Goal: Complete application form

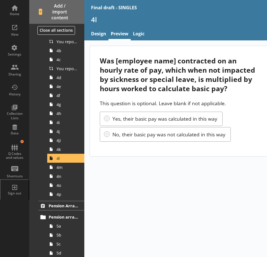
scroll to position [309, 0]
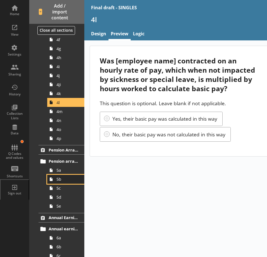
click at [65, 181] on span "5b" at bounding box center [67, 179] width 22 height 5
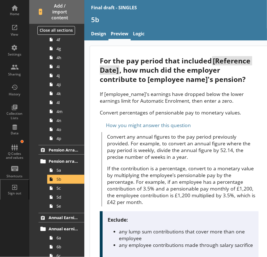
scroll to position [84, 0]
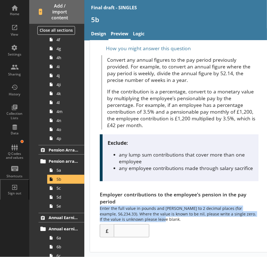
drag, startPoint x: 144, startPoint y: 214, endPoint x: 96, endPoint y: 211, distance: 47.3
click at [96, 211] on div "For the pay period that included [Reference Date] , how much did the employer c…" at bounding box center [179, 111] width 178 height 284
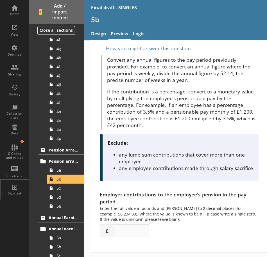
click at [206, 224] on div "Employer contributions to the employee's pension in the pay period Enter the fu…" at bounding box center [179, 214] width 158 height 46
click at [209, 215] on div "Employer contributions to the employee's pension in the pay period Enter the fu…" at bounding box center [179, 214] width 158 height 46
click at [69, 174] on link "5a" at bounding box center [65, 170] width 37 height 9
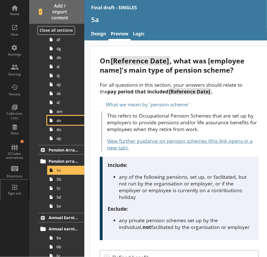
click at [69, 116] on link "4n" at bounding box center [65, 120] width 37 height 9
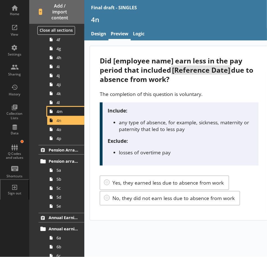
click at [74, 110] on span "4m" at bounding box center [67, 111] width 22 height 5
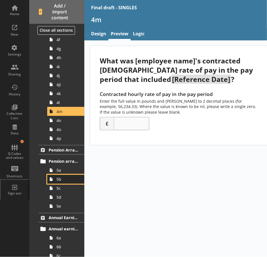
click at [69, 182] on link "5b" at bounding box center [65, 179] width 37 height 9
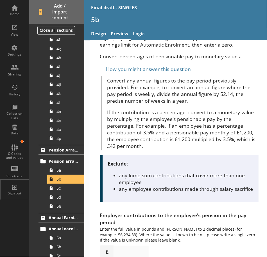
scroll to position [84, 0]
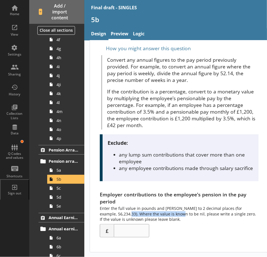
drag, startPoint x: 129, startPoint y: 215, endPoint x: 180, endPoint y: 216, distance: 50.9
click at [180, 216] on div "Employer contributions to the employee's pension in the pay period Enter the fu…" at bounding box center [179, 214] width 158 height 46
drag, startPoint x: 180, startPoint y: 216, endPoint x: 186, endPoint y: 217, distance: 6.3
click at [186, 217] on div "Employer contributions to the employee's pension in the pay period Enter the fu…" at bounding box center [179, 214] width 158 height 46
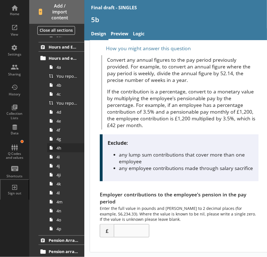
scroll to position [225, 0]
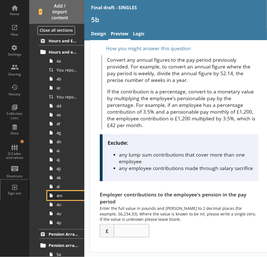
click at [66, 199] on link "4m" at bounding box center [65, 195] width 37 height 9
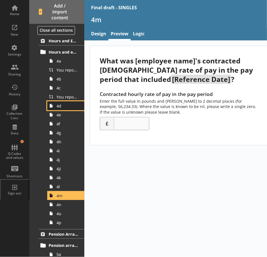
click at [74, 107] on span "4d" at bounding box center [67, 105] width 22 height 5
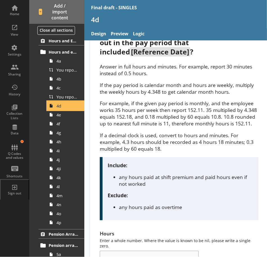
scroll to position [112, 0]
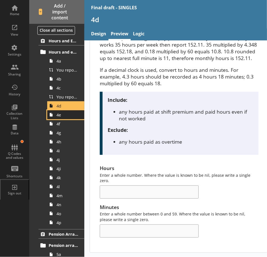
click at [64, 116] on span "4e" at bounding box center [67, 114] width 22 height 5
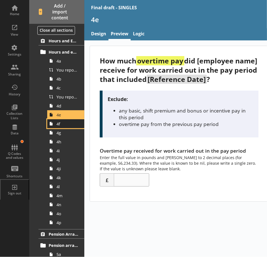
click at [69, 125] on span "4f" at bounding box center [67, 123] width 22 height 5
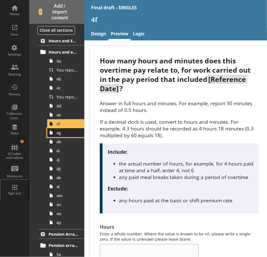
click at [68, 136] on link "4g" at bounding box center [65, 132] width 37 height 9
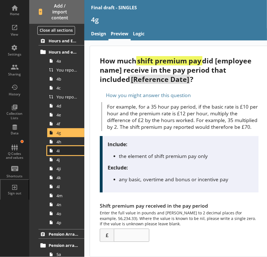
click at [69, 146] on link "4i" at bounding box center [65, 150] width 37 height 9
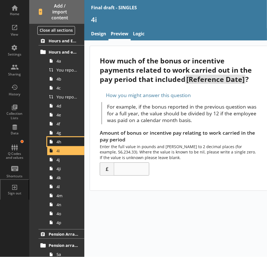
click at [67, 140] on span "4h" at bounding box center [67, 141] width 22 height 5
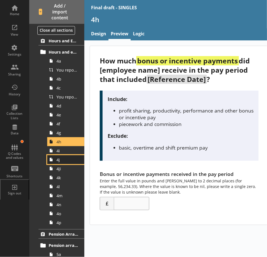
click at [67, 157] on span "4j" at bounding box center [67, 159] width 22 height 5
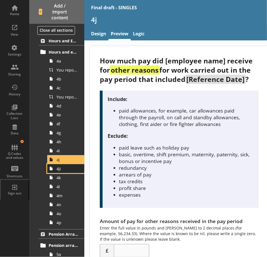
click at [62, 170] on span "4ji" at bounding box center [67, 168] width 22 height 5
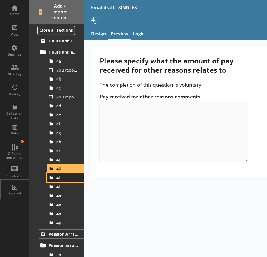
click at [64, 177] on span "4k" at bounding box center [67, 177] width 22 height 5
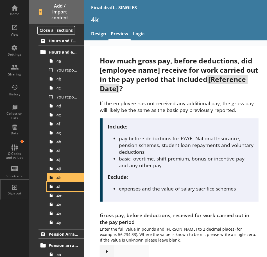
click at [68, 188] on span "4l" at bounding box center [67, 186] width 22 height 5
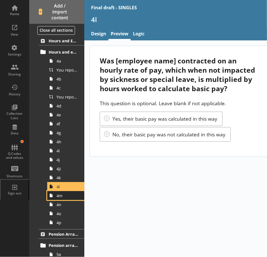
click at [68, 193] on span "4m" at bounding box center [67, 195] width 22 height 5
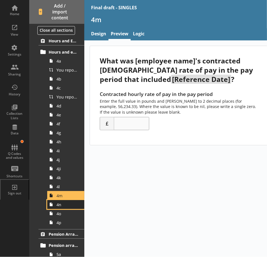
click at [68, 201] on link "4n" at bounding box center [65, 204] width 37 height 9
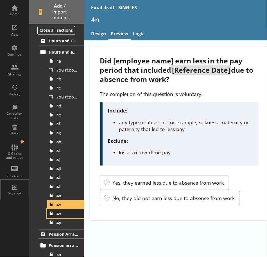
click at [64, 214] on span "4o" at bounding box center [67, 213] width 22 height 5
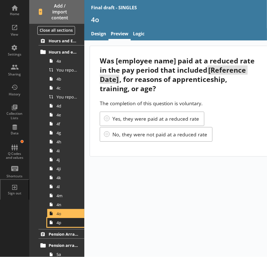
click at [67, 222] on span "4p" at bounding box center [67, 222] width 22 height 5
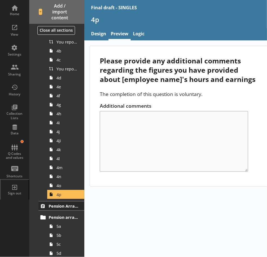
scroll to position [309, 0]
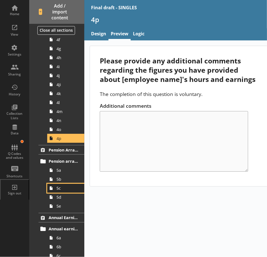
drag, startPoint x: 58, startPoint y: 188, endPoint x: 69, endPoint y: 188, distance: 10.7
click at [58, 188] on span "5c" at bounding box center [67, 188] width 22 height 5
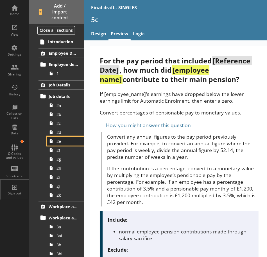
click at [69, 141] on span "2e" at bounding box center [67, 141] width 22 height 5
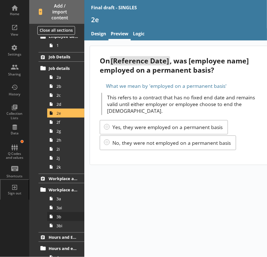
scroll to position [56, 0]
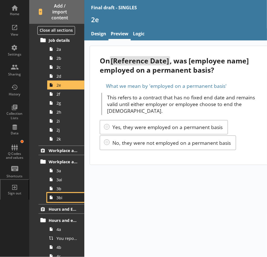
click at [70, 197] on span "3bi" at bounding box center [67, 197] width 22 height 5
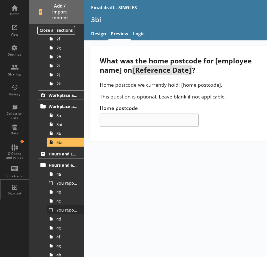
scroll to position [112, 0]
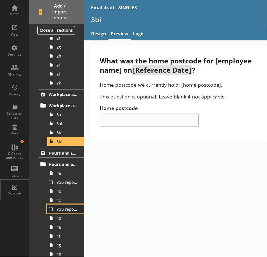
click at [64, 208] on span "You reported [employee name]'s basic pay earned for work carried out in the pay…" at bounding box center [67, 209] width 22 height 5
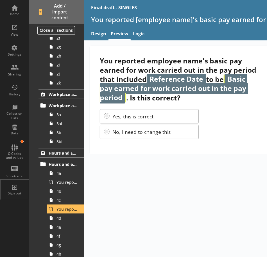
click at [232, 195] on div "You reported employee name's basic pay earned for work carried out in the pay p…" at bounding box center [210, 148] width 253 height 217
click at [101, 36] on link "Design" at bounding box center [99, 34] width 20 height 12
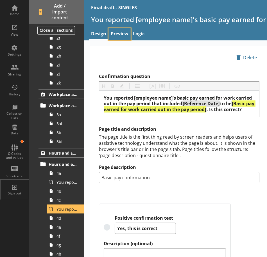
click at [116, 33] on link "Preview" at bounding box center [119, 34] width 22 height 12
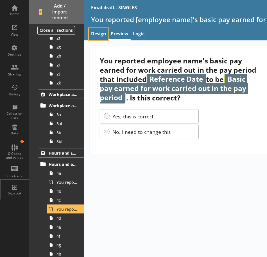
click at [102, 37] on link "Design" at bounding box center [99, 34] width 20 height 12
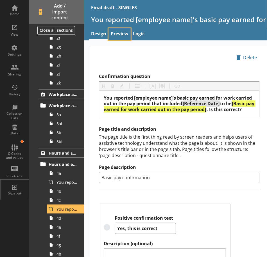
click at [121, 33] on link "Preview" at bounding box center [119, 34] width 22 height 12
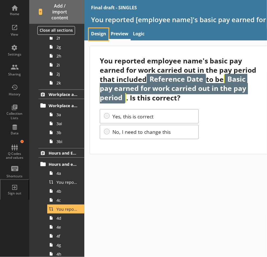
click at [99, 33] on link "Design" at bounding box center [99, 34] width 20 height 12
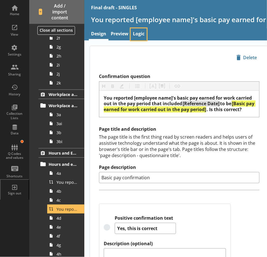
click at [142, 35] on link "Logic" at bounding box center [139, 34] width 16 height 12
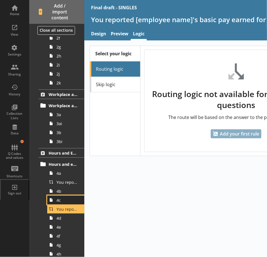
drag, startPoint x: 59, startPoint y: 200, endPoint x: 64, endPoint y: 201, distance: 4.2
click at [59, 200] on span "4c" at bounding box center [67, 200] width 22 height 5
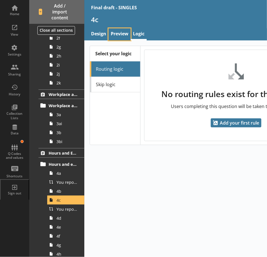
click at [121, 38] on link "Preview" at bounding box center [119, 34] width 22 height 12
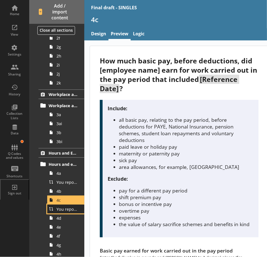
click at [63, 209] on span "You reported [employee name]'s basic pay earned for work carried out in the pay…" at bounding box center [67, 209] width 22 height 5
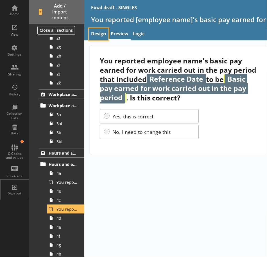
click at [106, 35] on link "Design" at bounding box center [99, 34] width 20 height 12
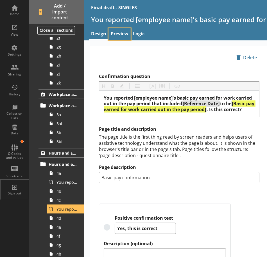
click at [121, 32] on link "Preview" at bounding box center [119, 34] width 22 height 12
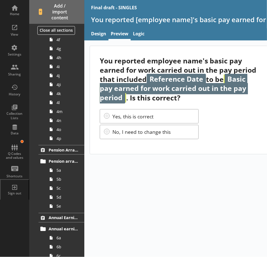
scroll to position [488, 0]
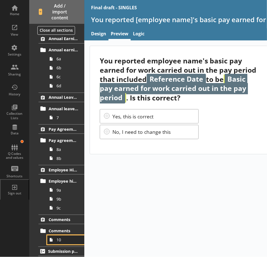
drag, startPoint x: 60, startPoint y: 243, endPoint x: 64, endPoint y: 242, distance: 4.0
click at [60, 243] on link "10" at bounding box center [65, 240] width 37 height 9
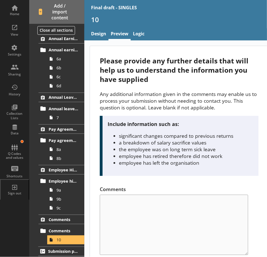
click at [88, 35] on nav "Design Preview Logic" at bounding box center [210, 34] width 253 height 12
click at [98, 31] on link "Design" at bounding box center [99, 34] width 20 height 12
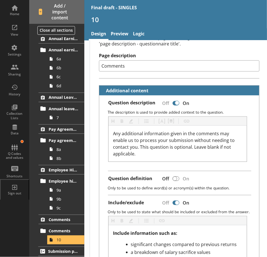
scroll to position [112, 0]
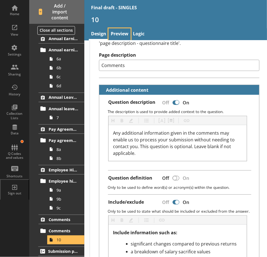
click at [124, 34] on link "Preview" at bounding box center [119, 34] width 22 height 12
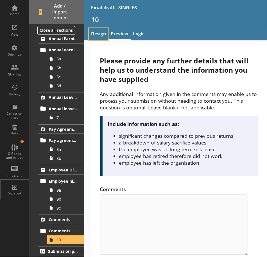
click at [101, 34] on link "Design" at bounding box center [99, 34] width 20 height 12
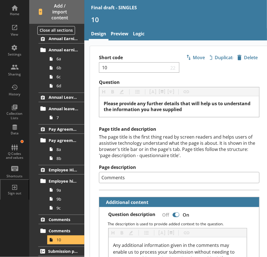
scroll to position [84, 0]
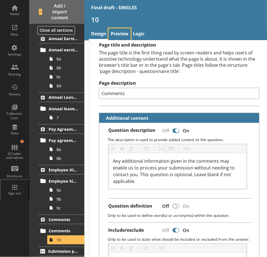
click at [124, 32] on link "Preview" at bounding box center [119, 34] width 22 height 12
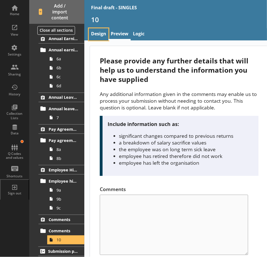
click at [100, 37] on link "Design" at bounding box center [99, 34] width 20 height 12
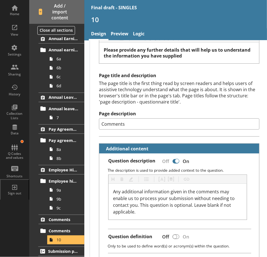
scroll to position [84, 0]
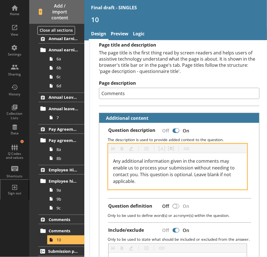
click at [141, 172] on span "Any additional information given in the comments may enable us to process your …" at bounding box center [174, 171] width 123 height 26
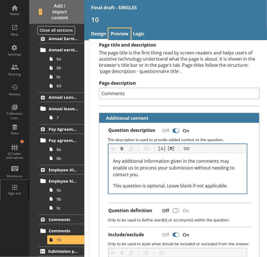
click at [116, 35] on link "Preview" at bounding box center [119, 34] width 22 height 12
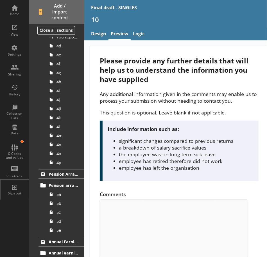
scroll to position [207, 0]
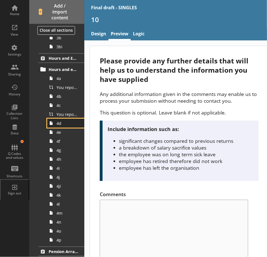
click at [70, 125] on span "4d" at bounding box center [67, 123] width 22 height 5
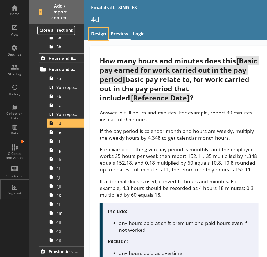
click at [96, 34] on link "Design" at bounding box center [99, 34] width 20 height 12
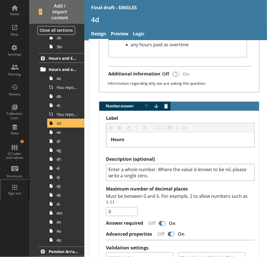
scroll to position [422, 0]
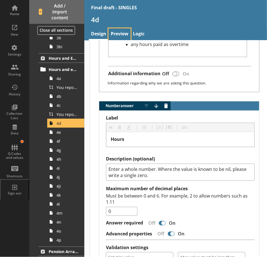
click at [117, 38] on link "Preview" at bounding box center [119, 34] width 22 height 12
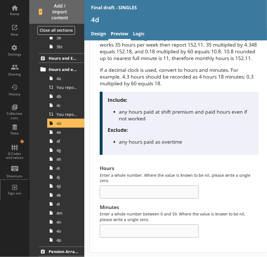
scroll to position [119, 0]
click at [100, 28] on link "Design" at bounding box center [99, 34] width 20 height 12
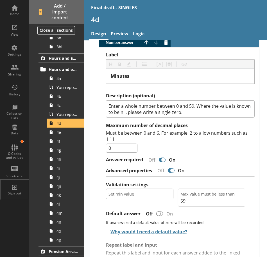
scroll to position [672, 0]
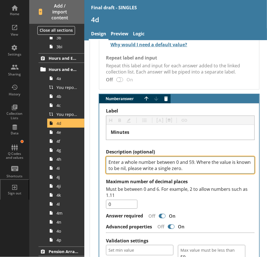
click at [205, 164] on textarea "Enter a whole number between 0 and 59. Where the value is known to be nil, plea…" at bounding box center [180, 165] width 149 height 17
paste textarea "If the value is unknown please leave blank."
type textarea "x"
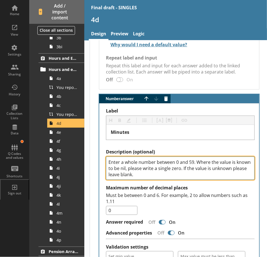
type textarea "Enter a whole number between 0 and 59. Where the value is known to be nil, plea…"
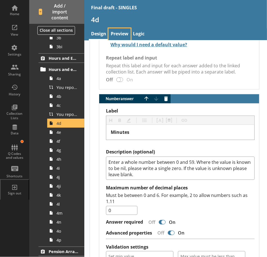
click at [120, 30] on link "Preview" at bounding box center [119, 34] width 22 height 12
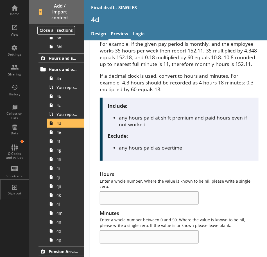
scroll to position [119, 0]
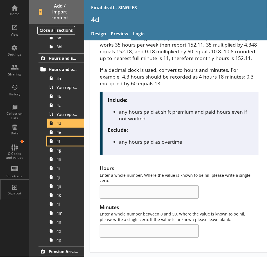
click at [66, 144] on link "4f" at bounding box center [65, 141] width 37 height 9
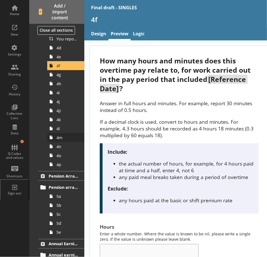
scroll to position [292, 0]
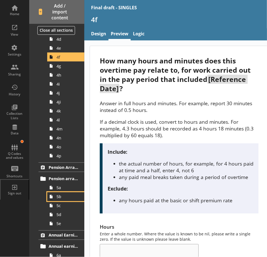
drag, startPoint x: 67, startPoint y: 199, endPoint x: 82, endPoint y: 198, distance: 14.9
click at [67, 199] on span "5b" at bounding box center [67, 196] width 22 height 5
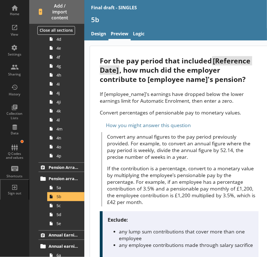
scroll to position [84, 0]
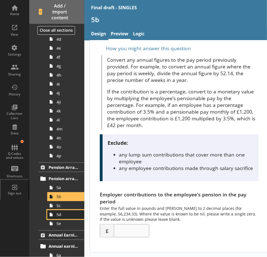
click at [57, 210] on link "5d" at bounding box center [65, 214] width 37 height 9
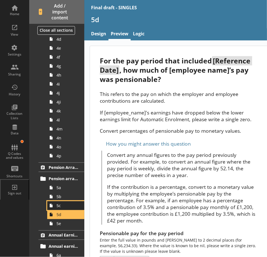
click at [68, 206] on span "5c" at bounding box center [67, 205] width 22 height 5
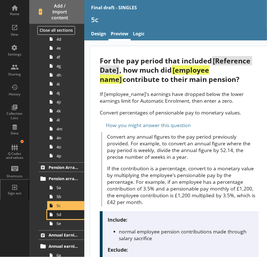
click at [65, 216] on span "5d" at bounding box center [67, 214] width 22 height 5
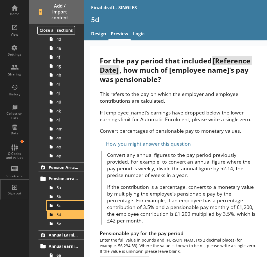
click at [65, 207] on span "5c" at bounding box center [67, 205] width 22 height 5
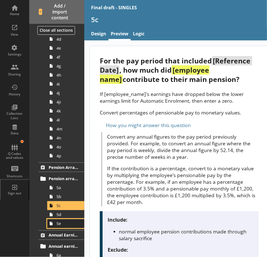
click at [67, 219] on link "5e" at bounding box center [65, 223] width 37 height 9
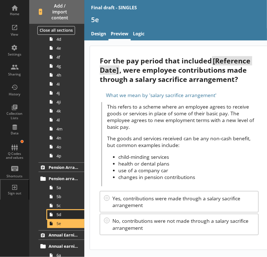
click at [65, 215] on span "5d" at bounding box center [67, 214] width 22 height 5
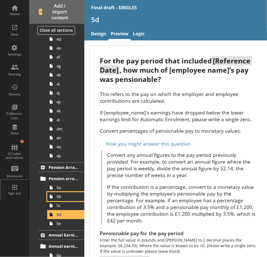
drag, startPoint x: 55, startPoint y: 199, endPoint x: 153, endPoint y: 205, distance: 98.3
click at [55, 199] on link "5b" at bounding box center [65, 196] width 37 height 9
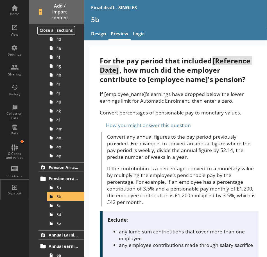
drag, startPoint x: 195, startPoint y: 101, endPoint x: 241, endPoint y: 107, distance: 46.4
click at [241, 107] on div "If [employee_name]'s earnings have dropped below the lower earnings limit for A…" at bounding box center [179, 103] width 158 height 25
click at [61, 214] on span "5d" at bounding box center [67, 214] width 22 height 5
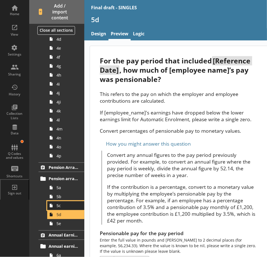
click at [67, 208] on link "5c" at bounding box center [65, 205] width 37 height 9
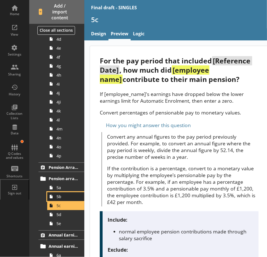
click at [68, 196] on span "5b" at bounding box center [67, 196] width 22 height 5
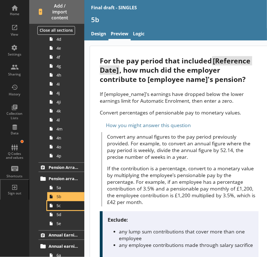
click at [66, 208] on span "5c" at bounding box center [67, 205] width 22 height 5
